Goal: Find specific page/section: Find specific page/section

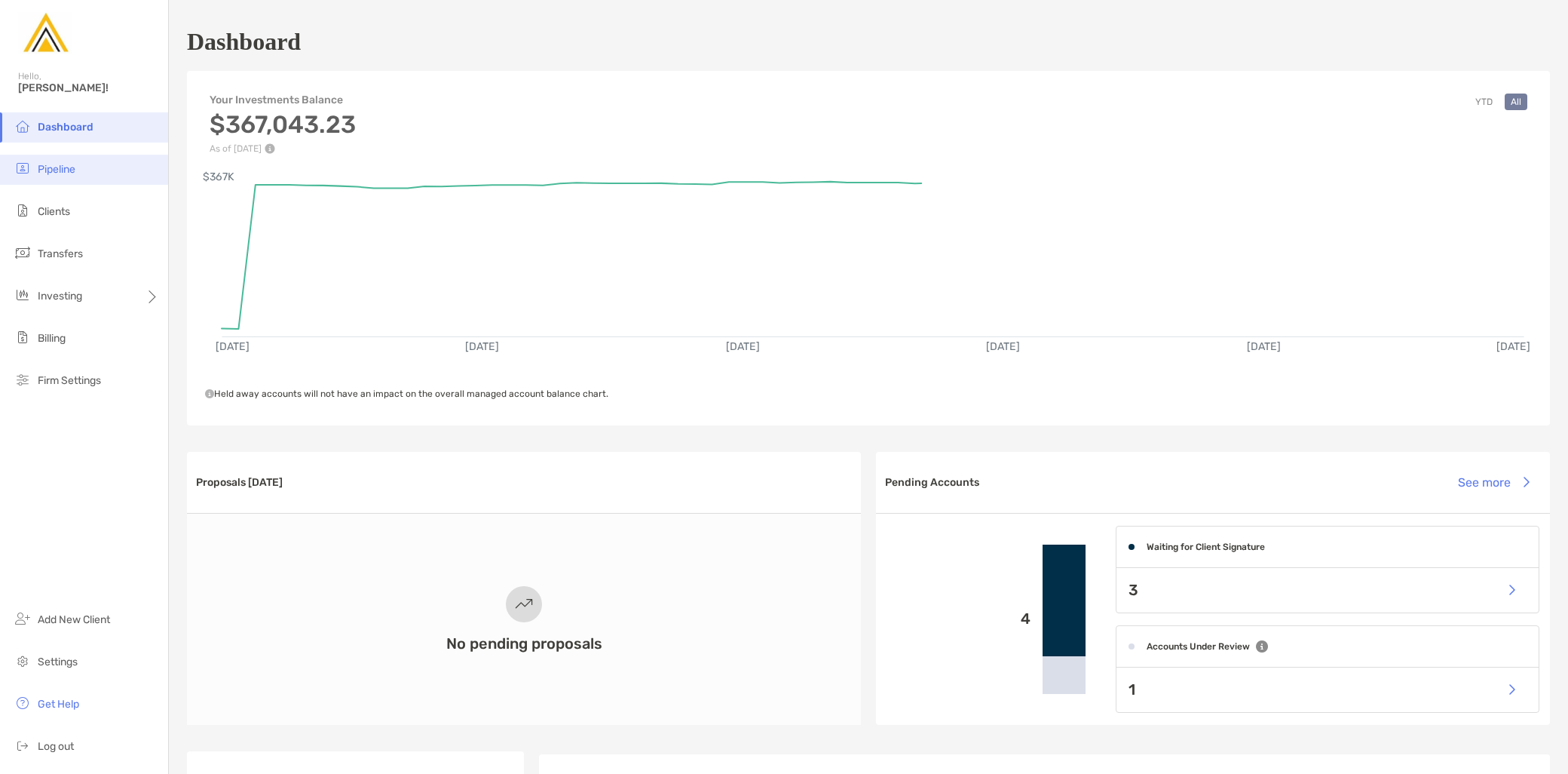
click at [70, 167] on span "Pipeline" at bounding box center [56, 169] width 38 height 13
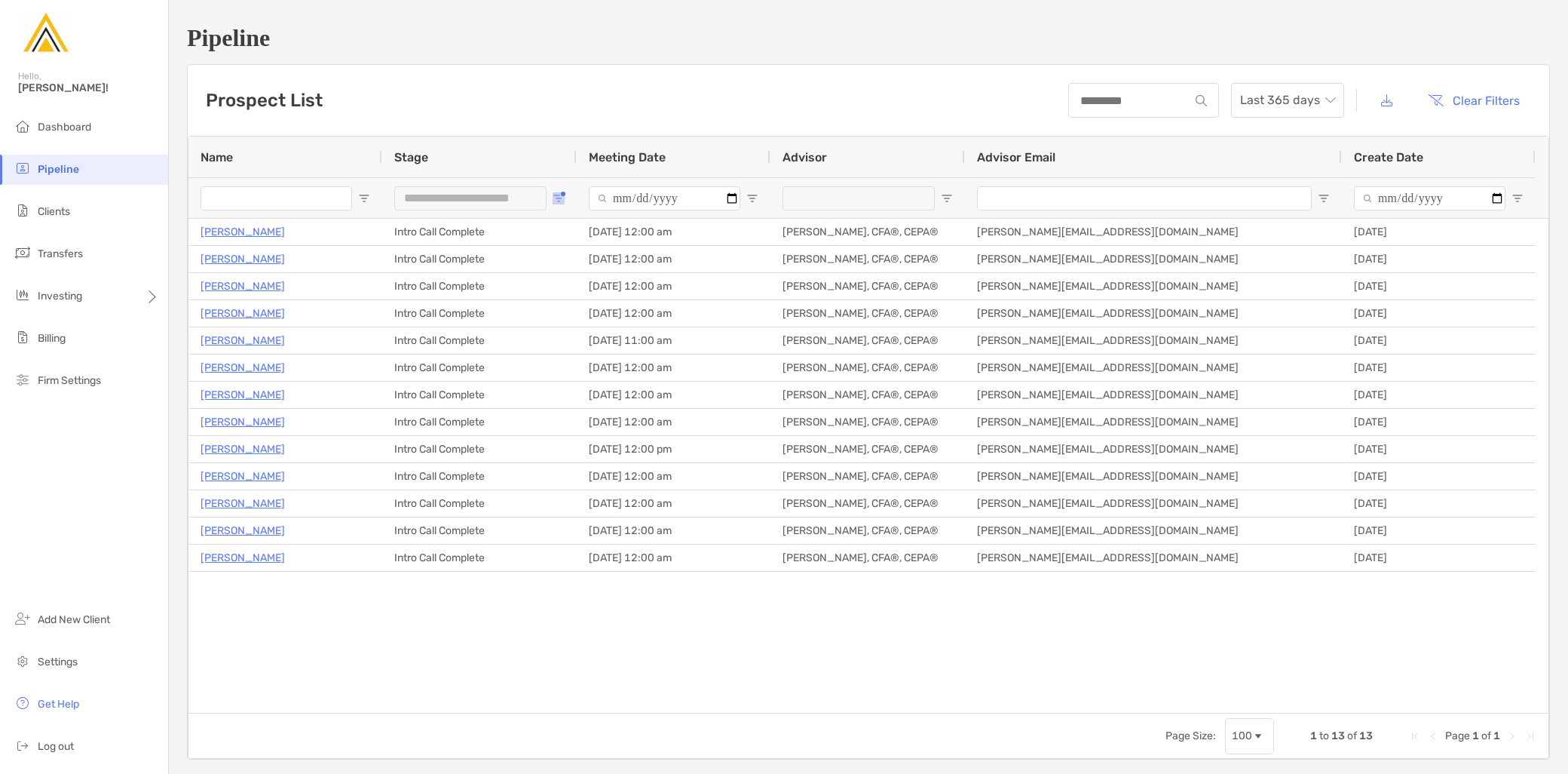
click at [557, 200] on span "Open Filter Menu" at bounding box center [558, 198] width 12 height 12
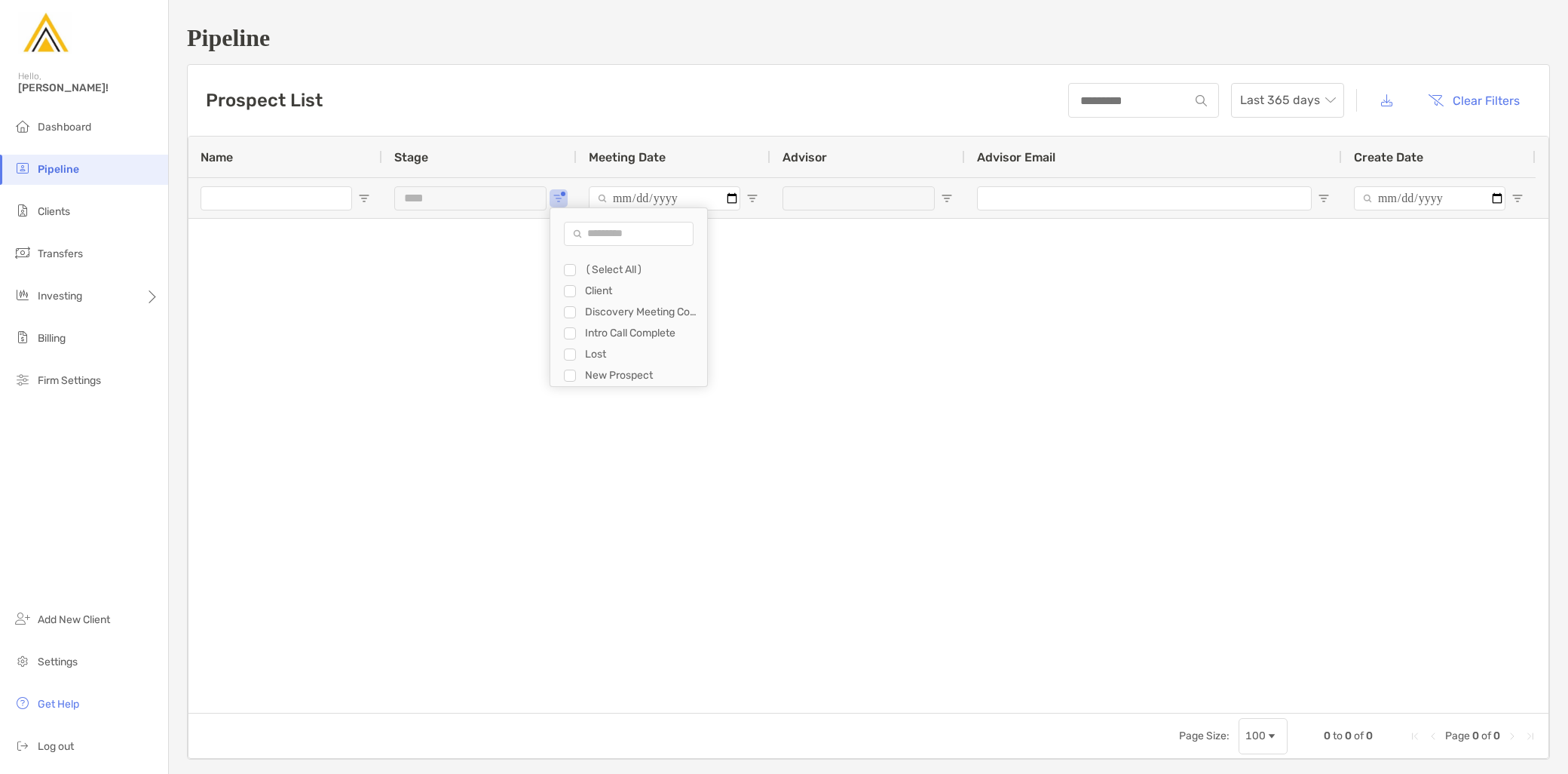
type input "**********"
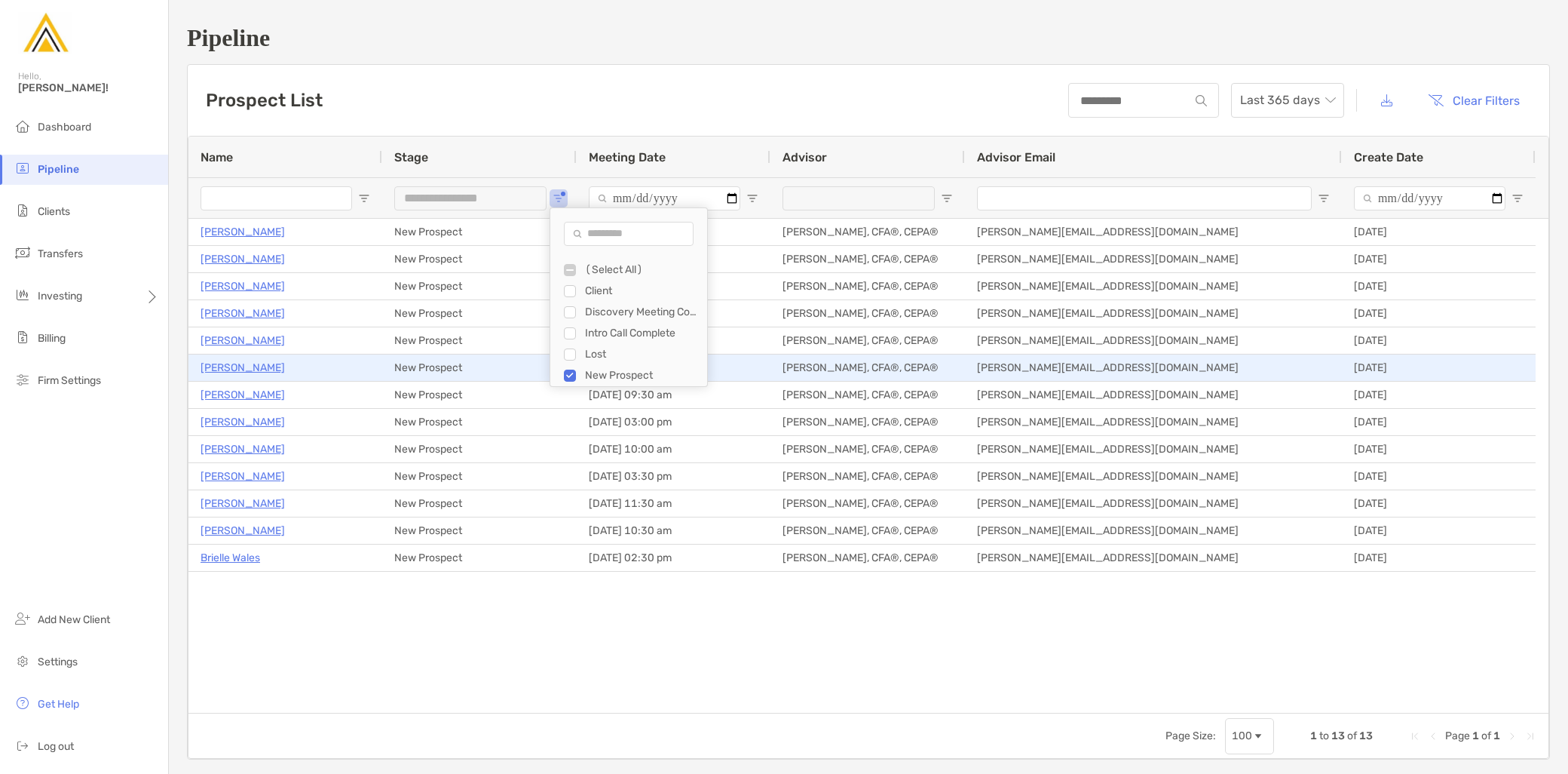
click at [235, 364] on p "[PERSON_NAME]" at bounding box center [243, 368] width 85 height 19
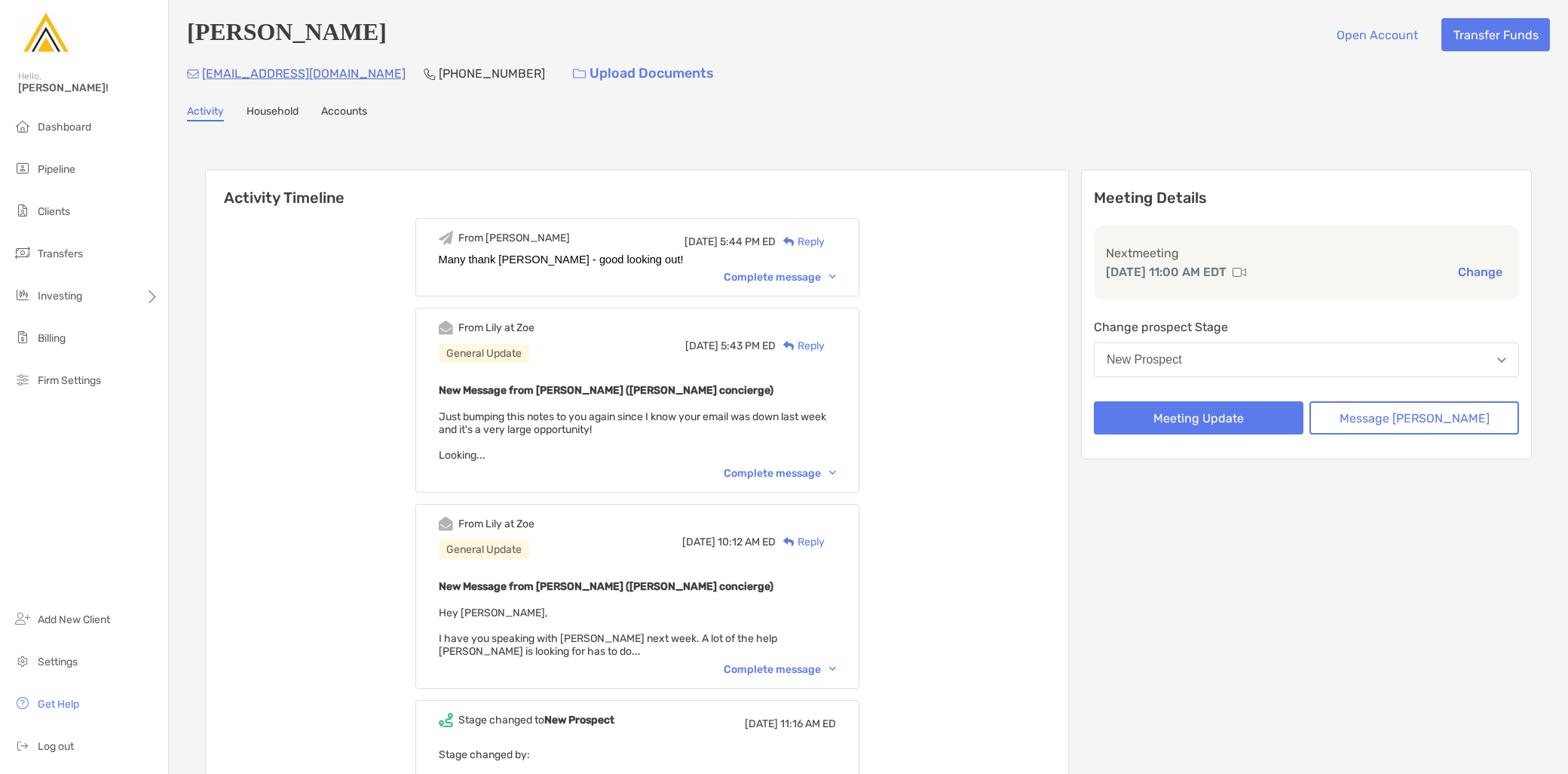
click at [775, 479] on div "Complete message" at bounding box center [780, 473] width 113 height 13
click at [779, 669] on div "Complete message" at bounding box center [780, 670] width 113 height 13
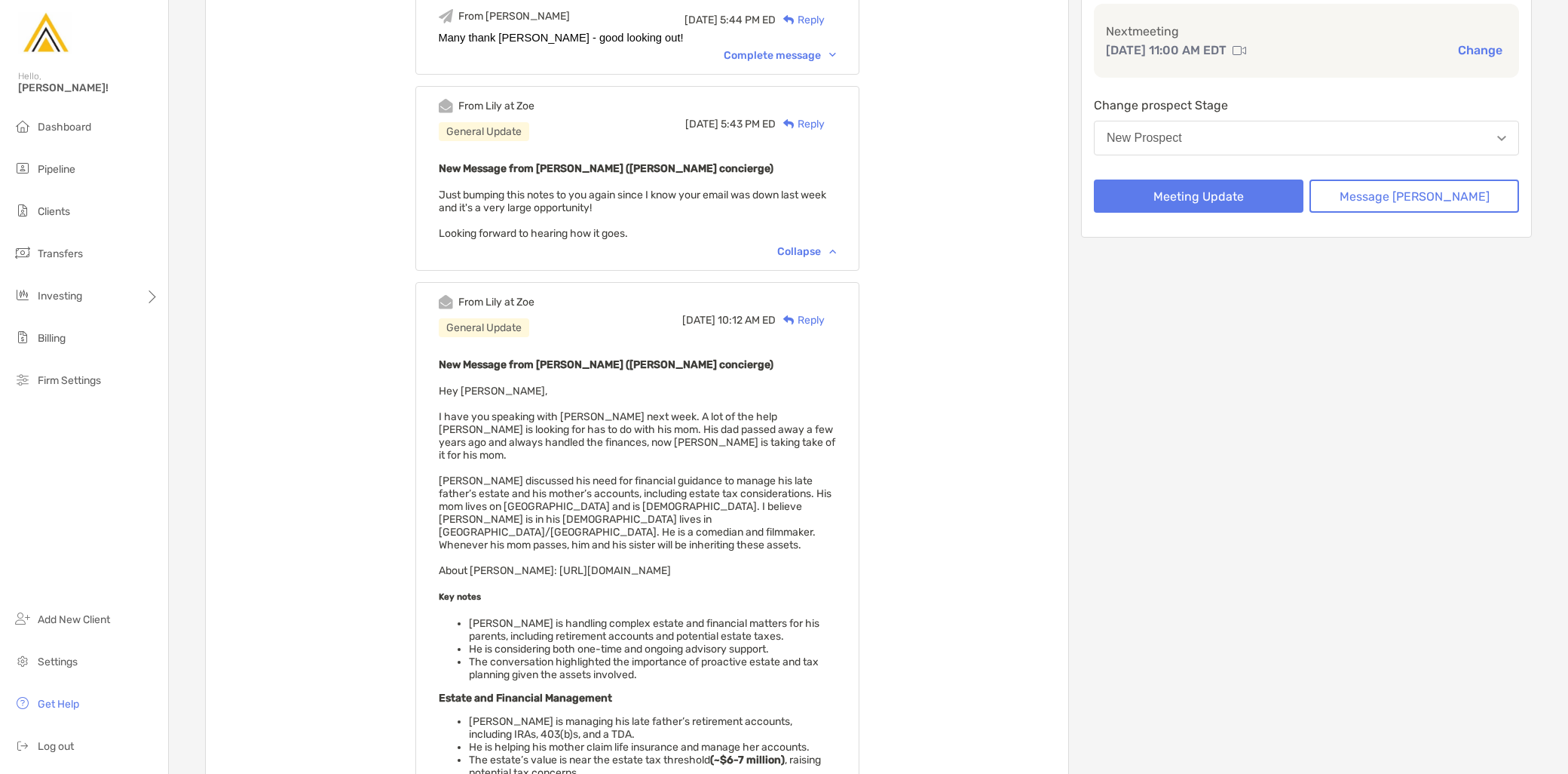
scroll to position [251, 0]
